Goal: Task Accomplishment & Management: Use online tool/utility

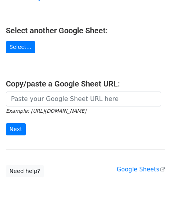
scroll to position [78, 0]
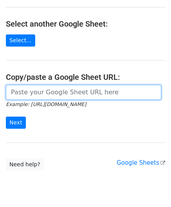
click at [38, 92] on input "url" at bounding box center [83, 92] width 155 height 15
paste input "https://docs.google.com/spreadsheets/d/1LAYeREfiDq40fOaPJe2N3DFNw78kEMx72rb2R1F…"
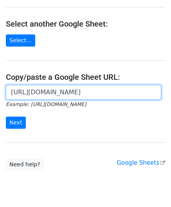
scroll to position [0, 169]
type input "https://docs.google.com/spreadsheets/d/1LAYeREfiDq40fOaPJe2N3DFNw78kEMx72rb2R1F…"
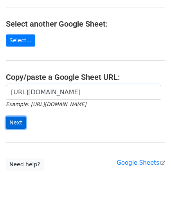
click at [16, 121] on input "Next" at bounding box center [16, 122] width 20 height 12
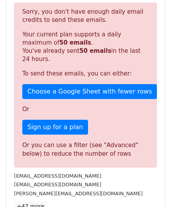
scroll to position [264, 0]
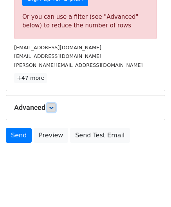
click at [51, 105] on icon at bounding box center [51, 107] width 5 height 5
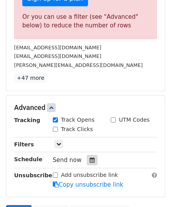
click at [91, 158] on div at bounding box center [92, 160] width 11 height 10
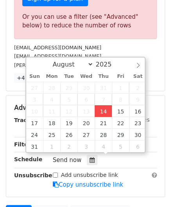
type input "[DATE] 12:00"
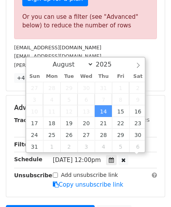
scroll to position [0, 0]
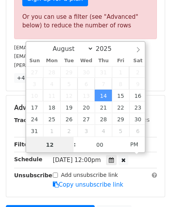
paste input "8"
type input "8"
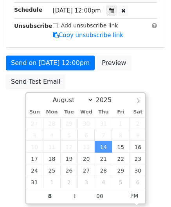
type input "[DATE] 20:00"
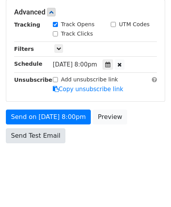
scroll to position [358, 0]
